Goal: Transaction & Acquisition: Purchase product/service

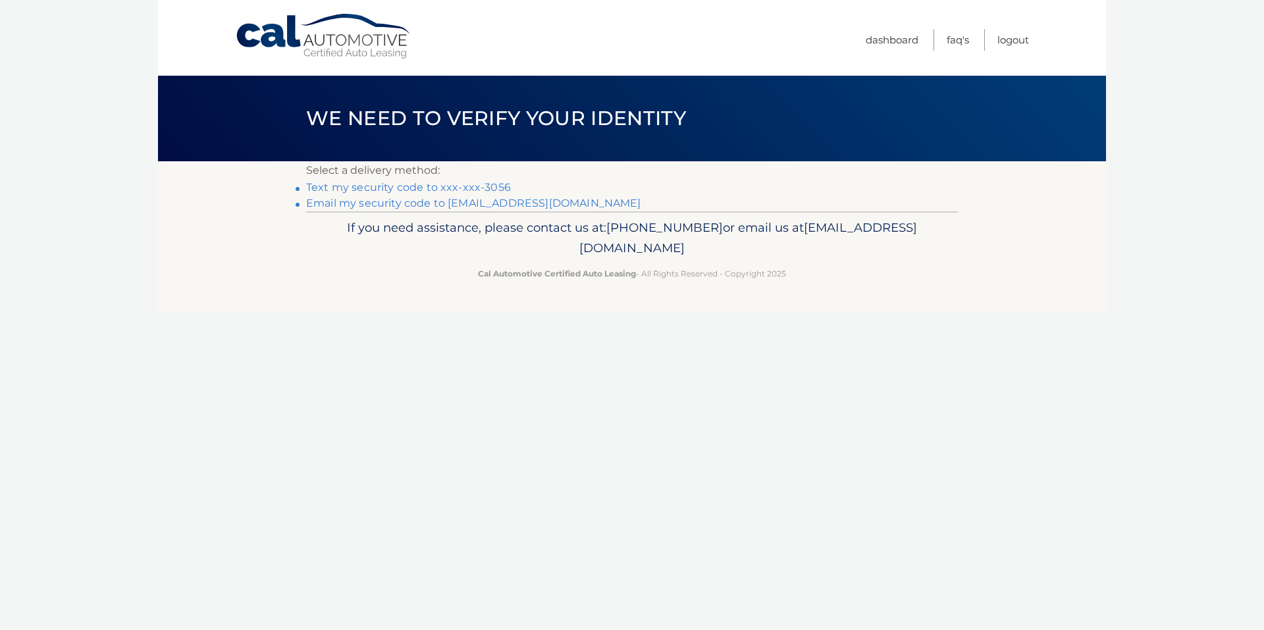
click at [483, 182] on link "Text my security code to xxx-xxx-3056" at bounding box center [408, 187] width 205 height 13
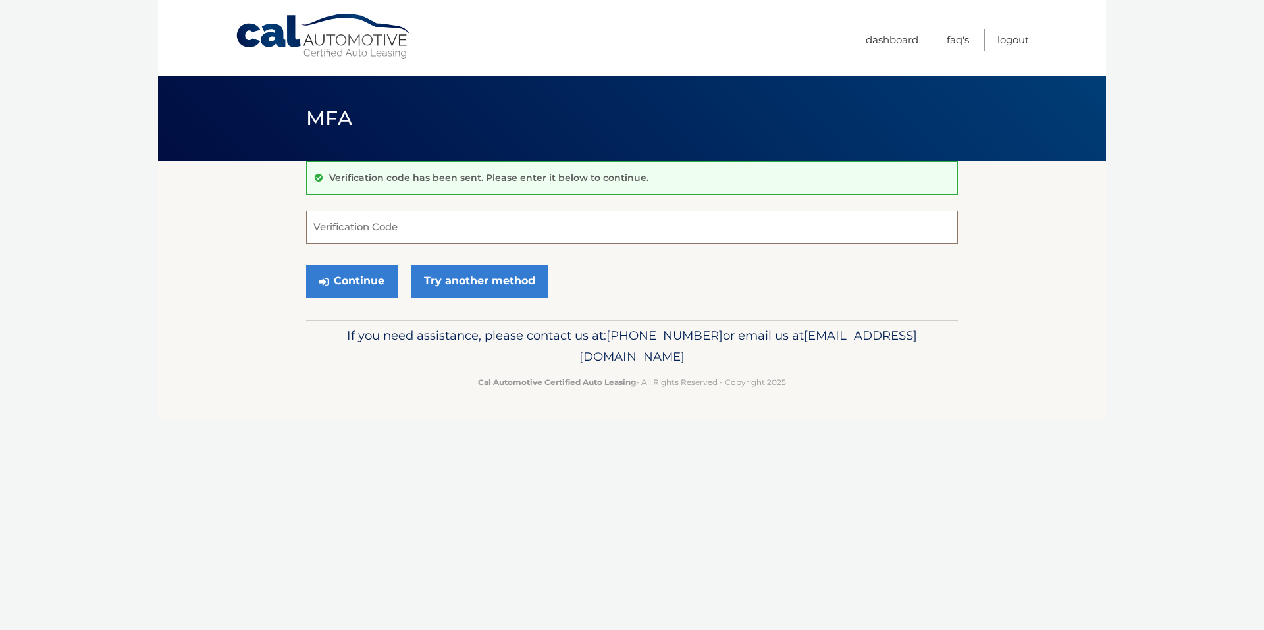
click at [502, 229] on input "Verification Code" at bounding box center [632, 227] width 652 height 33
type input "012605"
click at [306, 265] on button "Continue" at bounding box center [352, 281] width 92 height 33
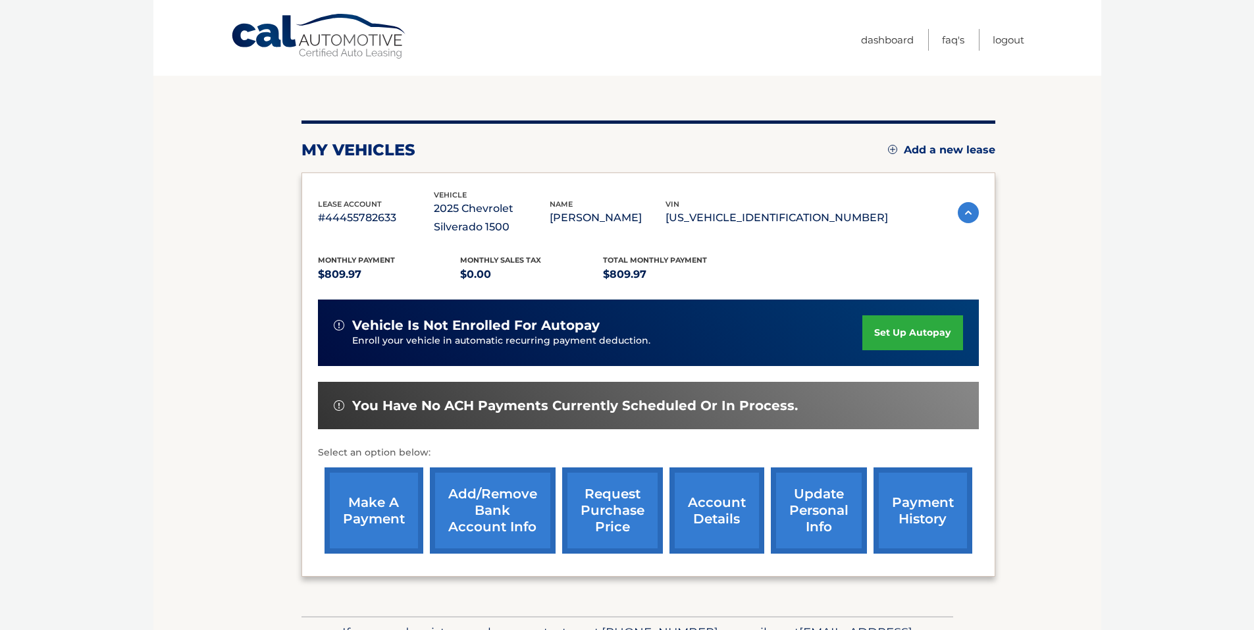
scroll to position [132, 0]
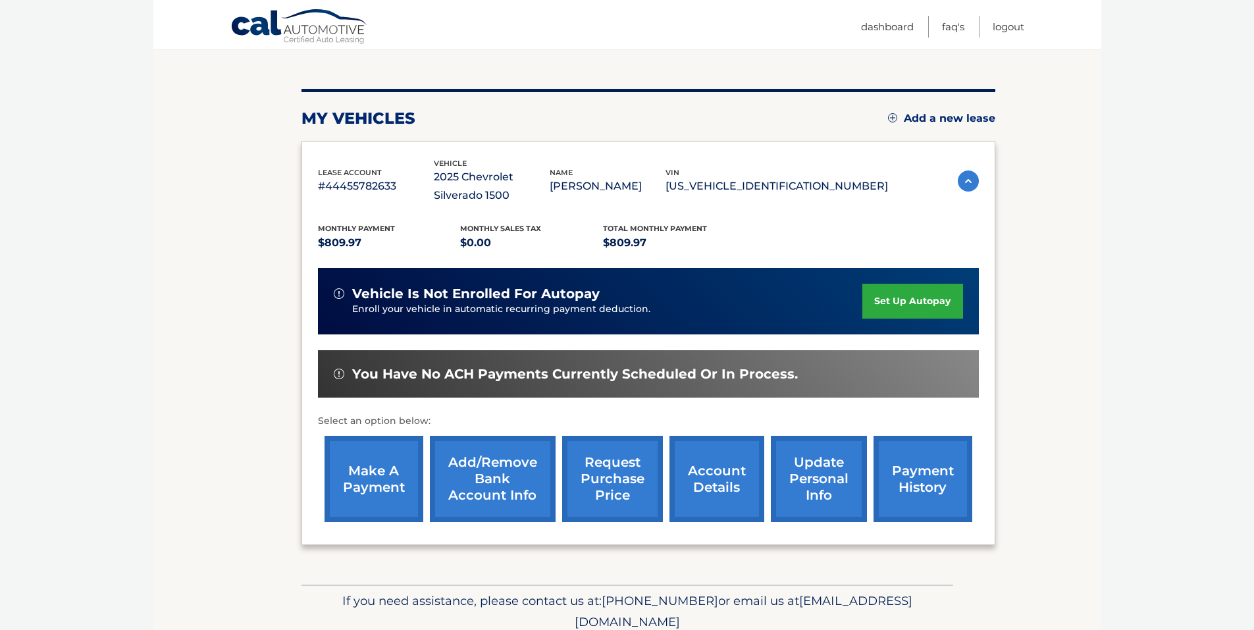
click at [400, 494] on link "make a payment" at bounding box center [374, 479] width 99 height 86
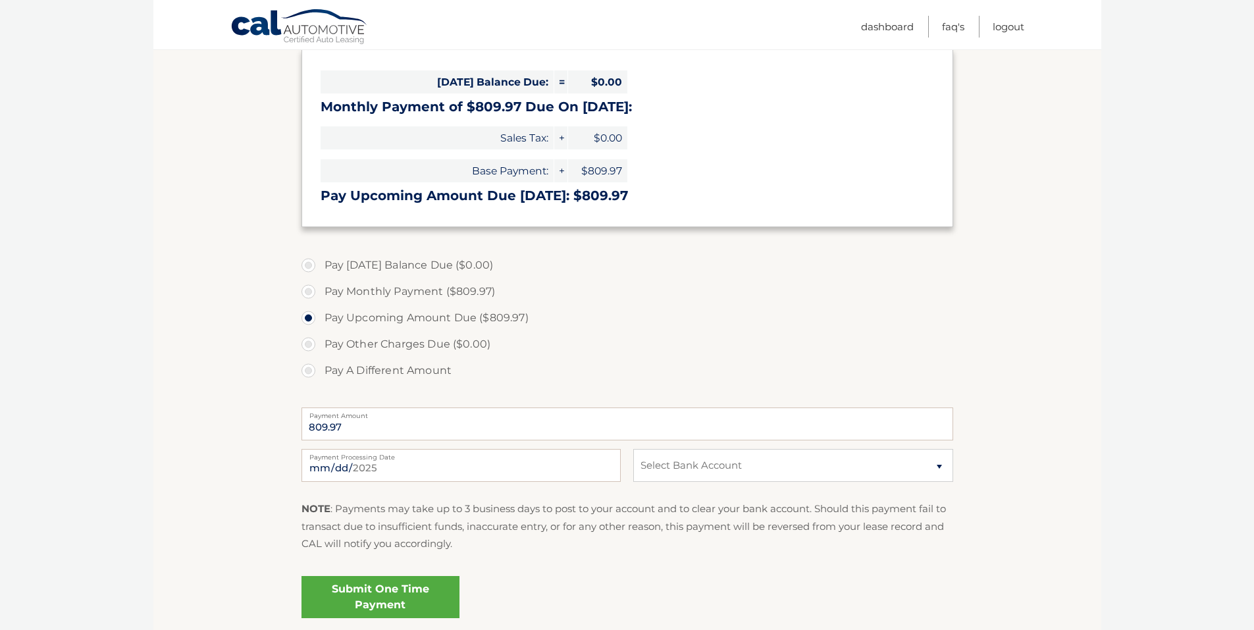
scroll to position [263, 0]
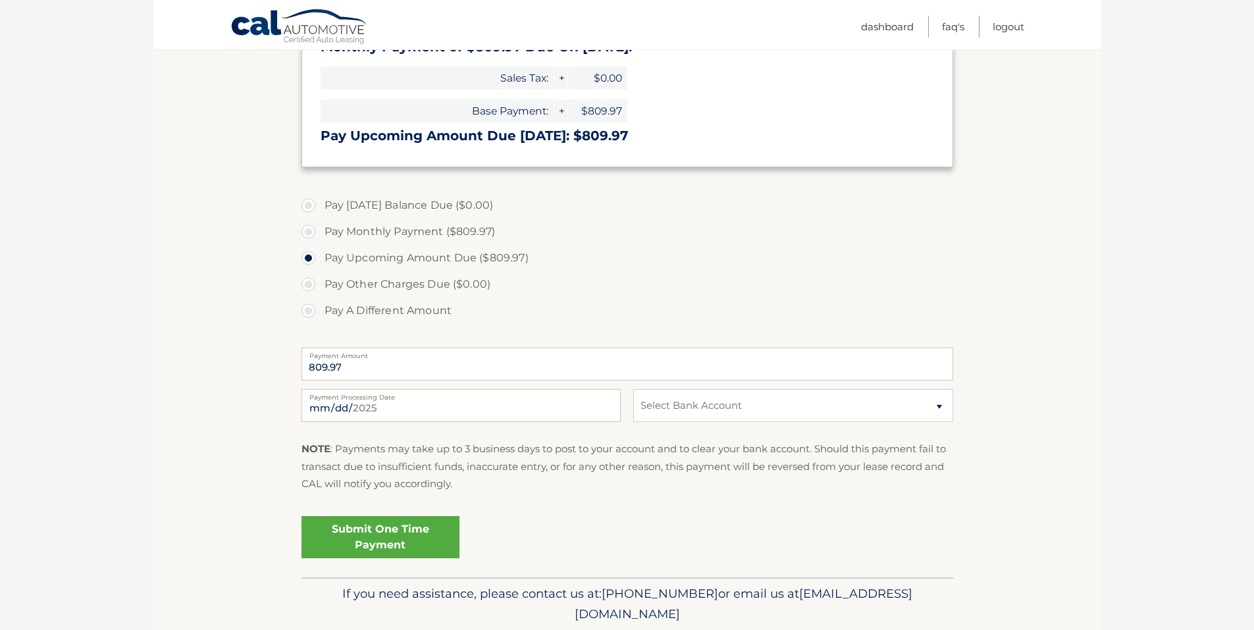
click at [312, 230] on label "Pay Monthly Payment ($809.97)" at bounding box center [628, 232] width 652 height 26
click at [312, 230] on input "Pay Monthly Payment ($809.97)" at bounding box center [313, 229] width 13 height 21
radio input "true"
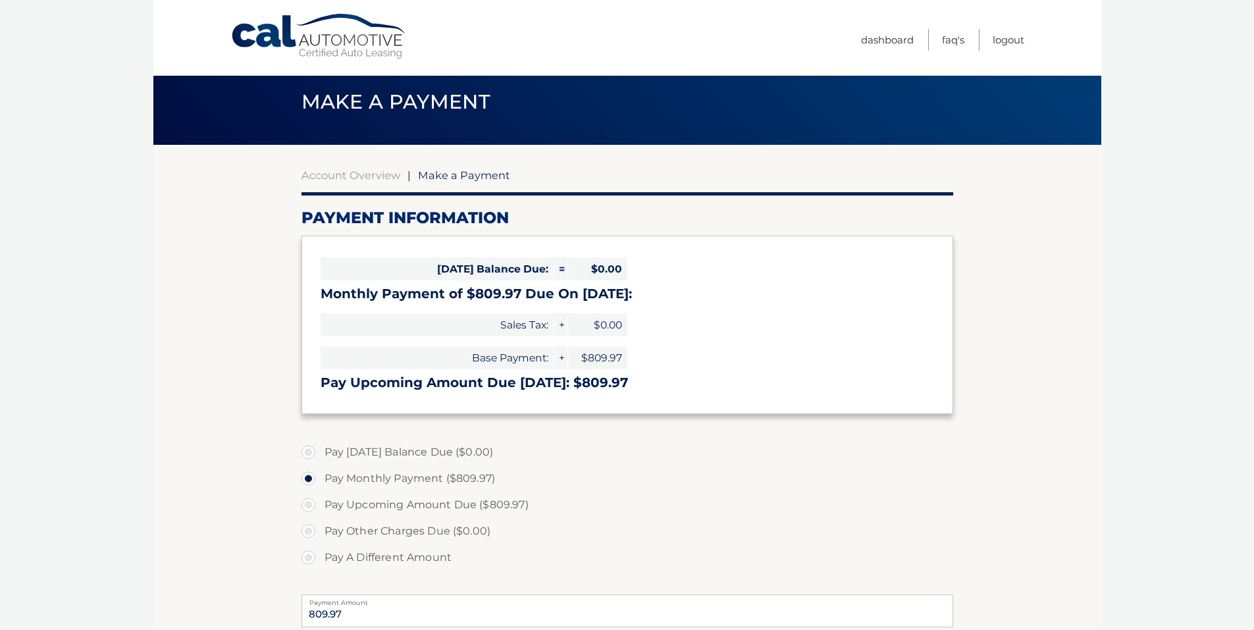
scroll to position [0, 0]
